Goal: Navigation & Orientation: Find specific page/section

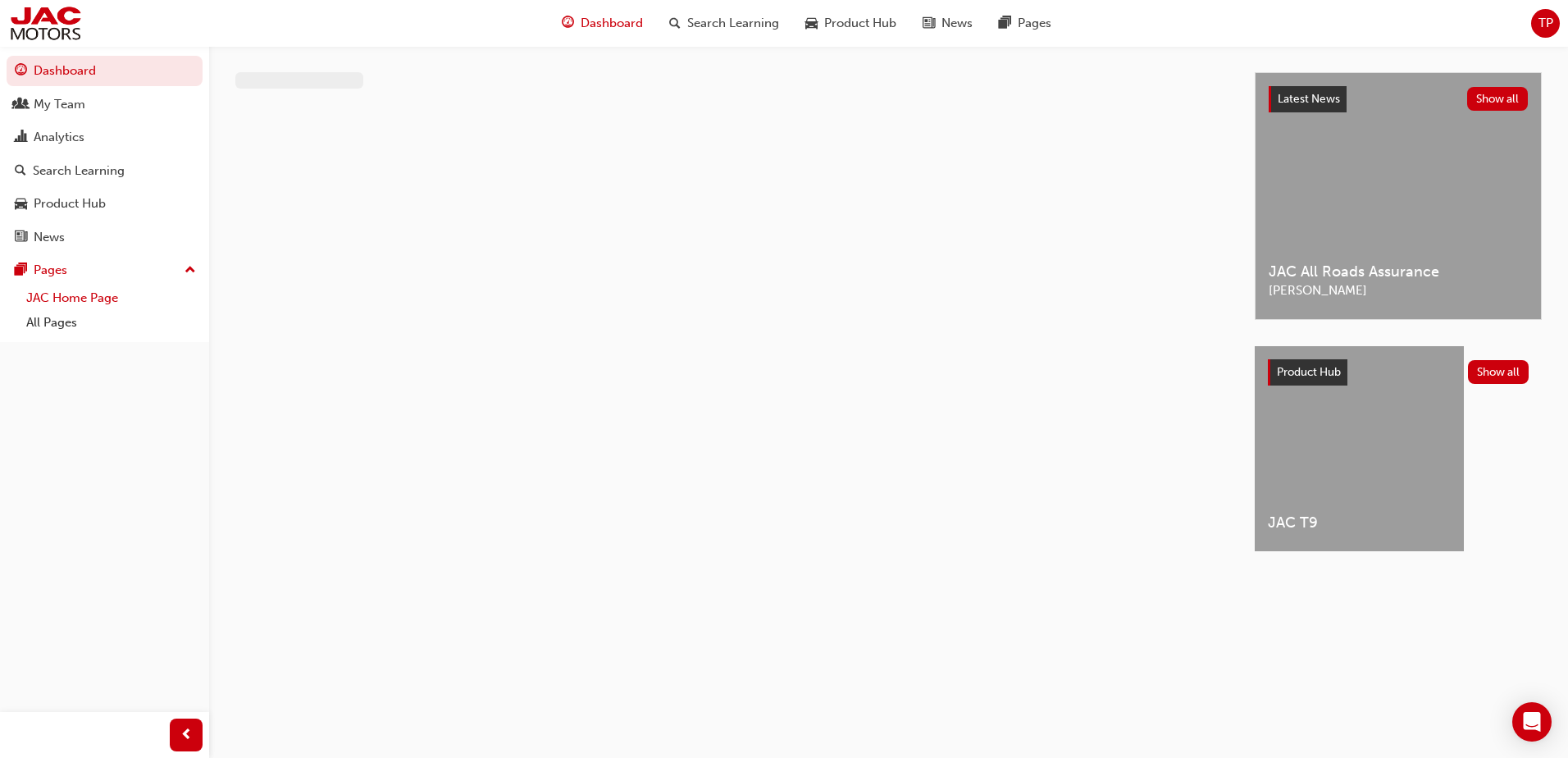
click at [65, 301] on link "JAC Home Page" at bounding box center [111, 298] width 183 height 26
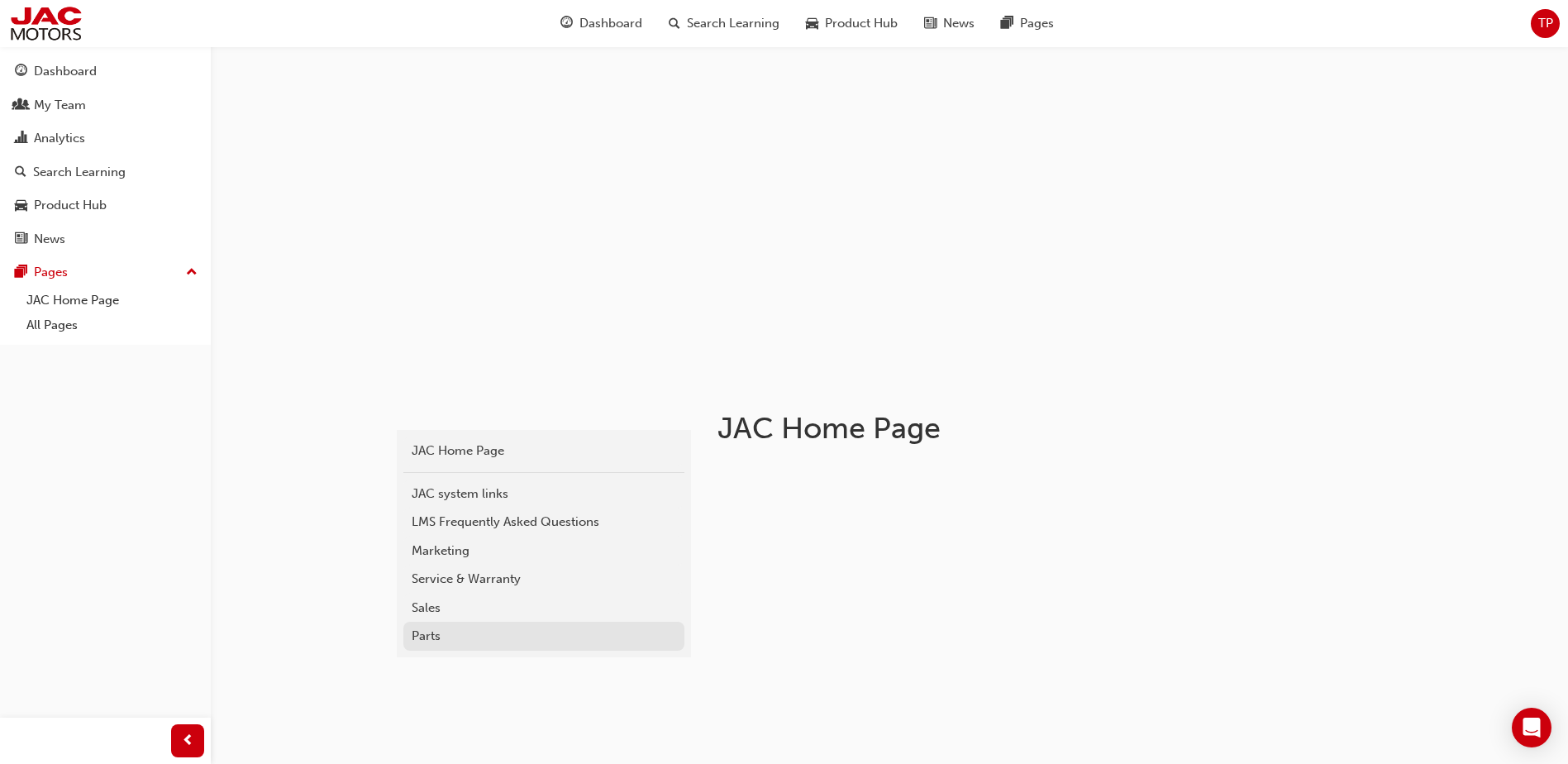
click at [428, 640] on div "Parts" at bounding box center [544, 635] width 264 height 19
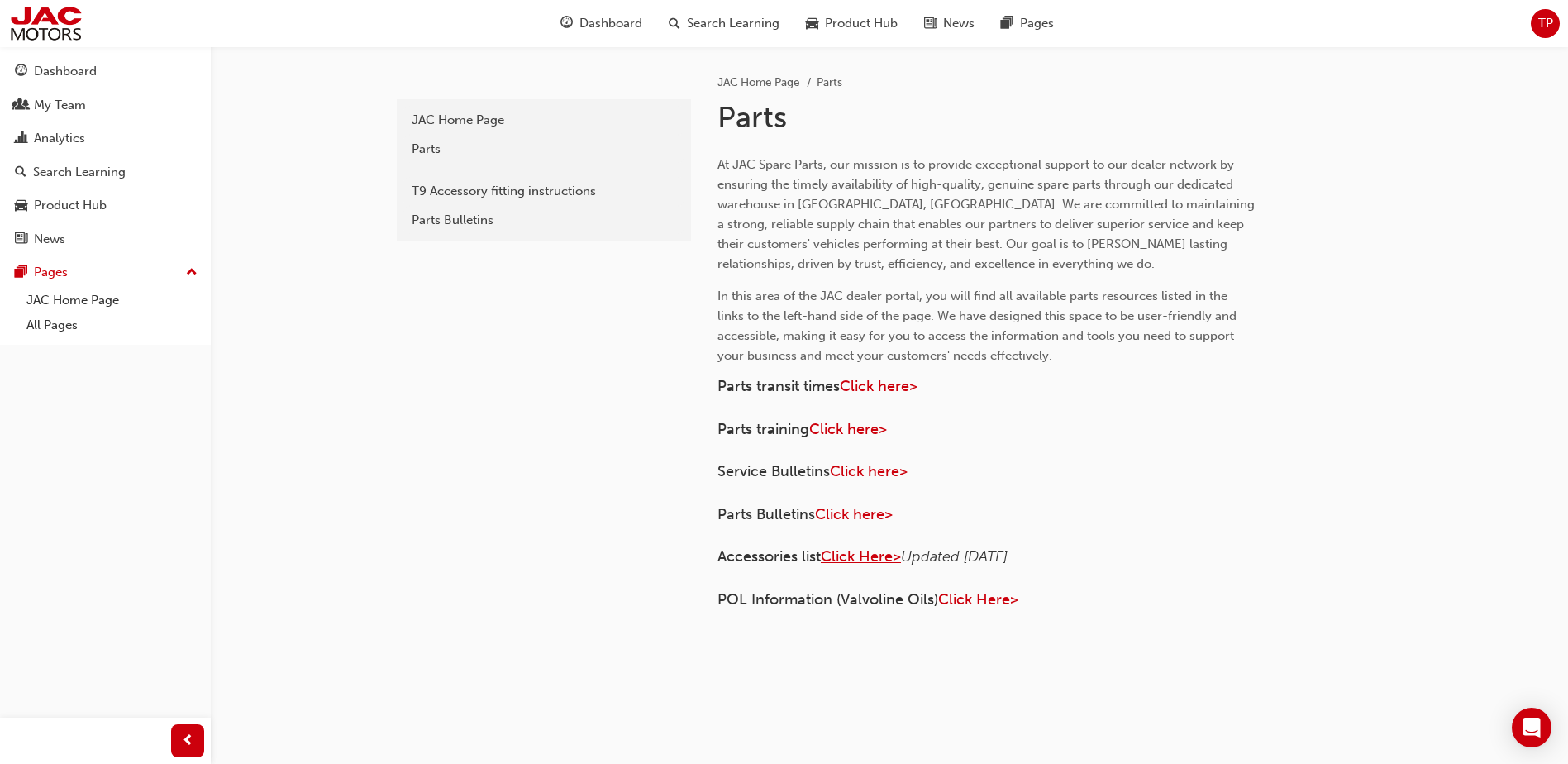
click at [875, 561] on span "Click Here>" at bounding box center [861, 557] width 80 height 18
click at [863, 515] on span "Click here>" at bounding box center [854, 514] width 78 height 18
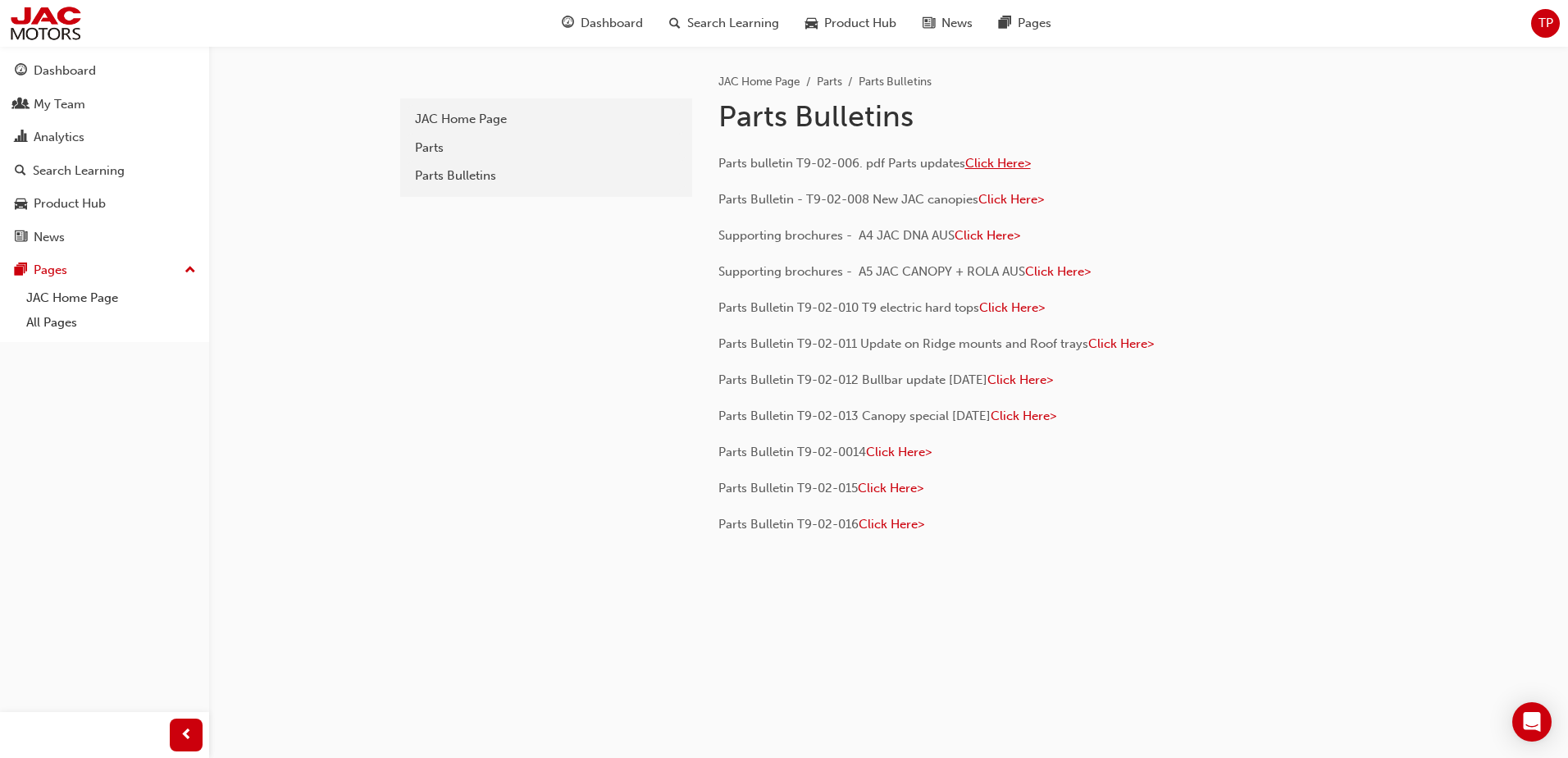
click at [1015, 164] on span "Click Here>" at bounding box center [998, 162] width 65 height 15
